Goal: Task Accomplishment & Management: Use online tool/utility

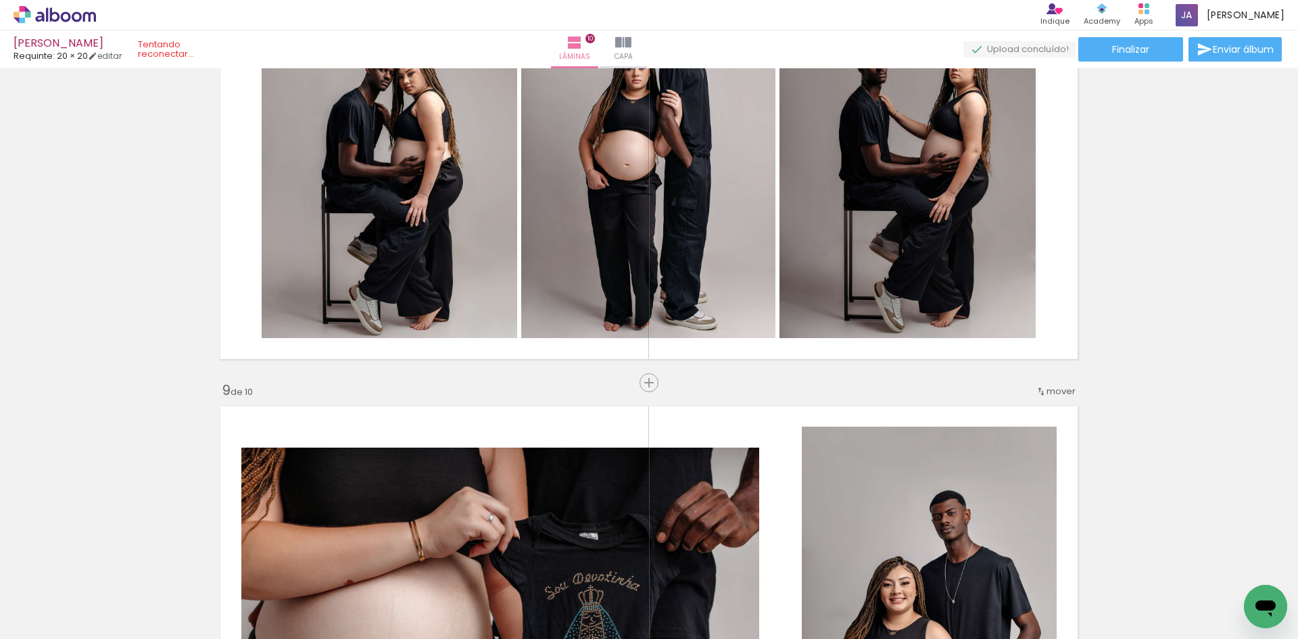
scroll to position [0, 3359]
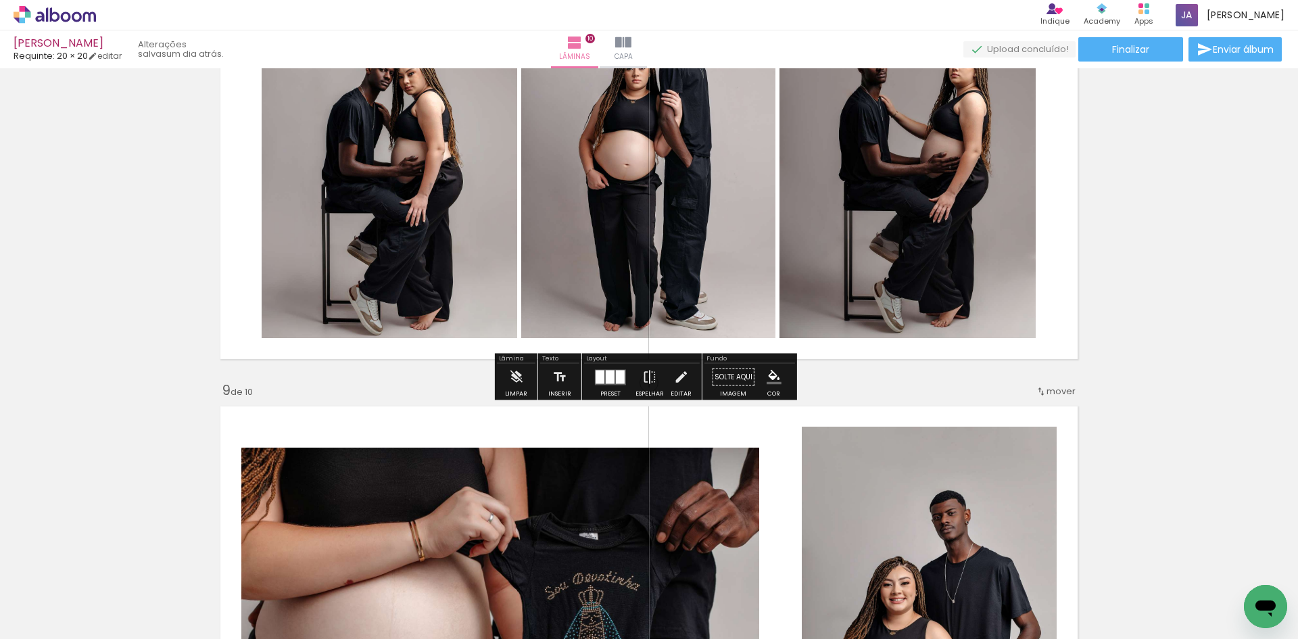
scroll to position [0, 3359]
